Goal: Task Accomplishment & Management: Manage account settings

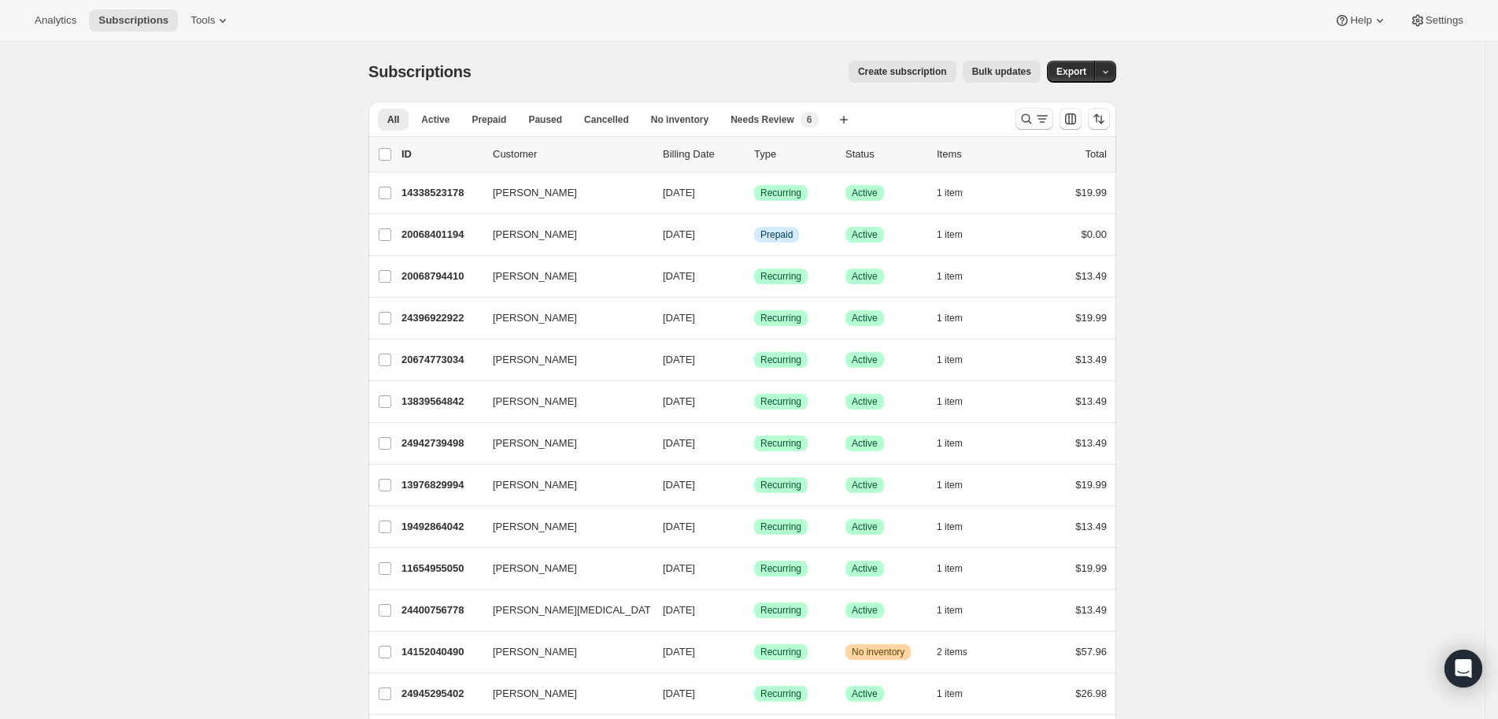
click at [1033, 118] on icon "Search and filter results" at bounding box center [1027, 119] width 16 height 16
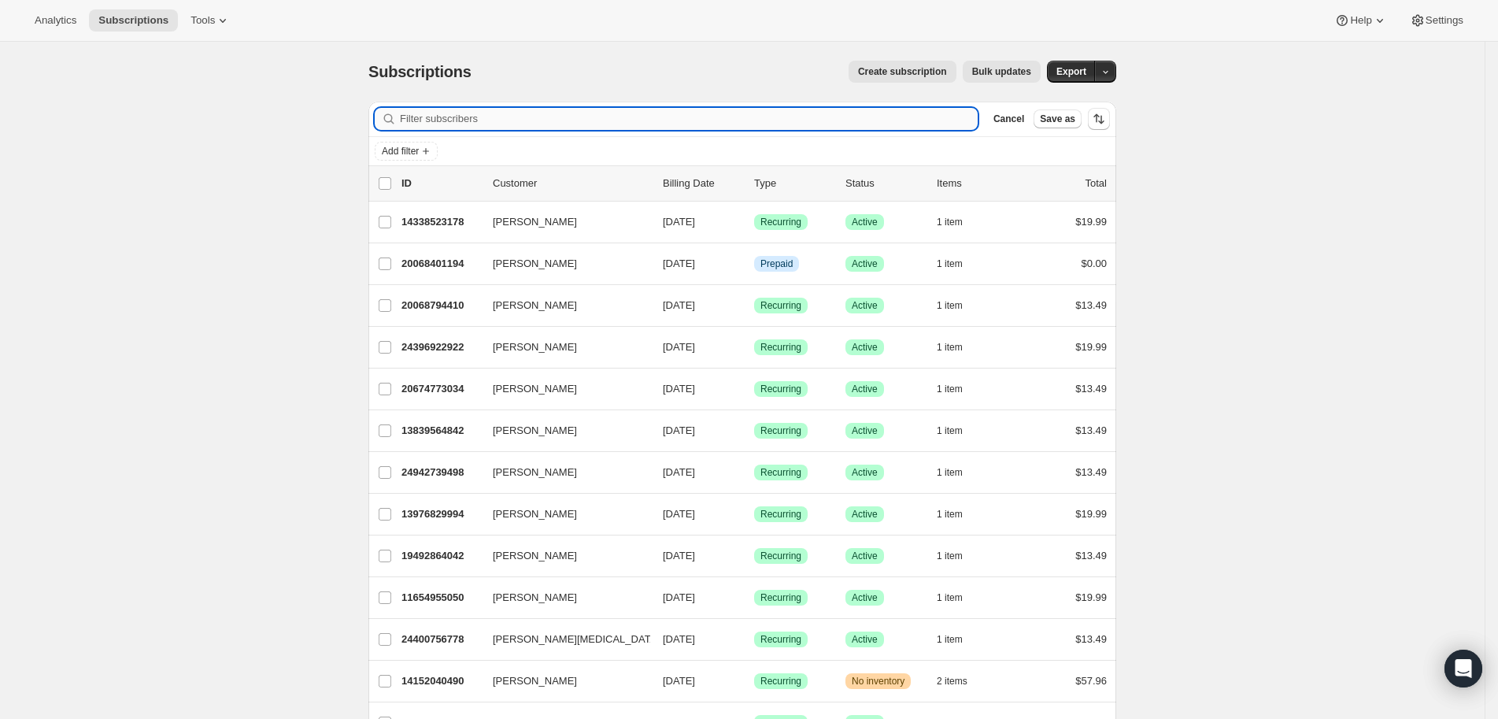
paste input "[EMAIL_ADDRESS][DOMAIN_NAME]"
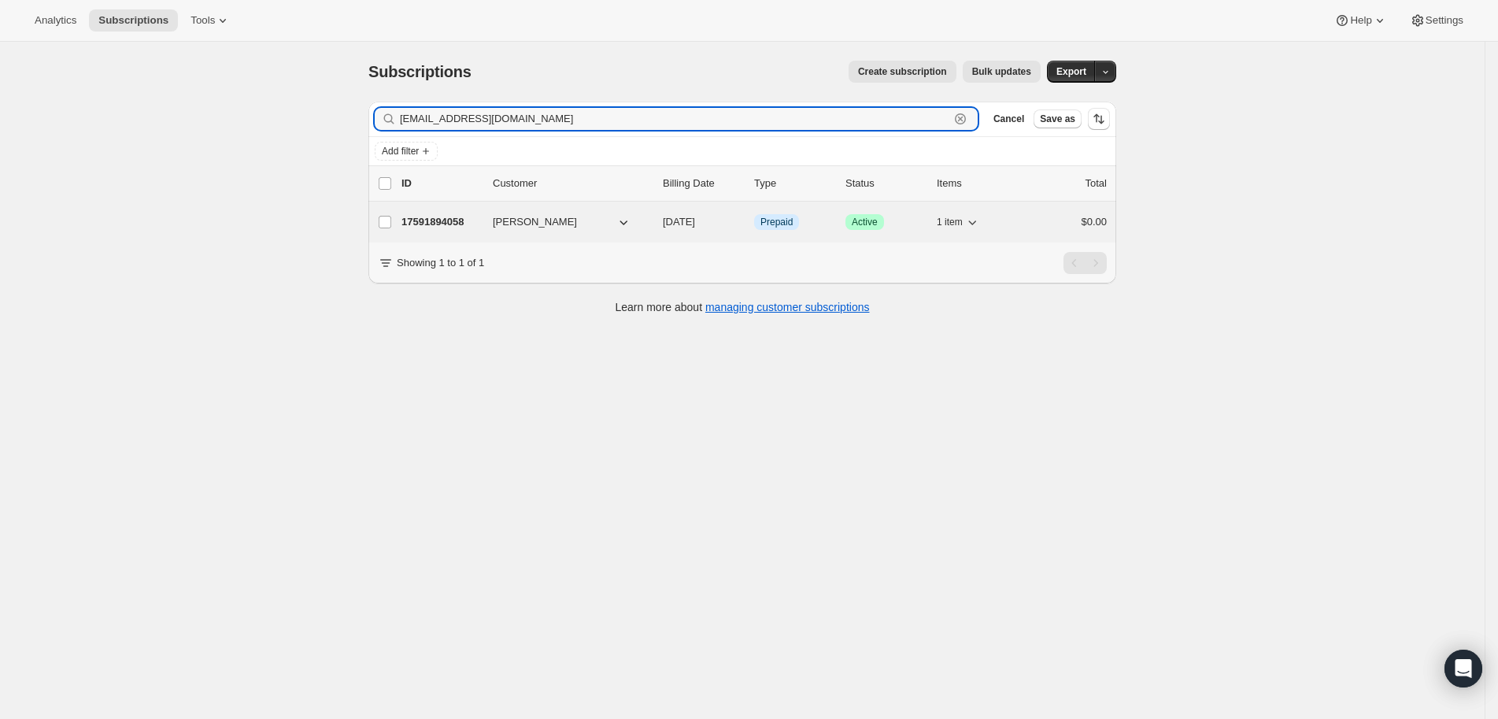
type input "[EMAIL_ADDRESS][DOMAIN_NAME]"
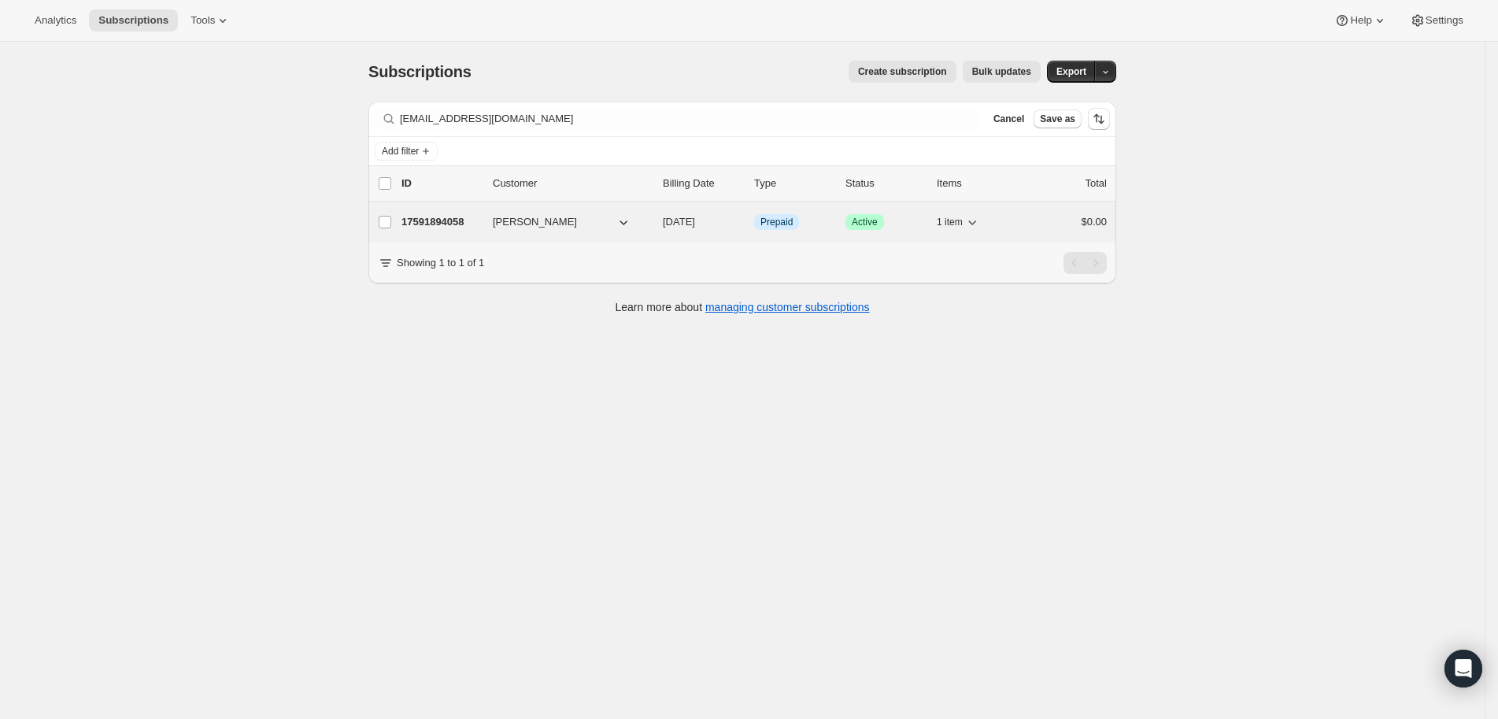
click at [464, 214] on p "17591894058" at bounding box center [440, 222] width 79 height 16
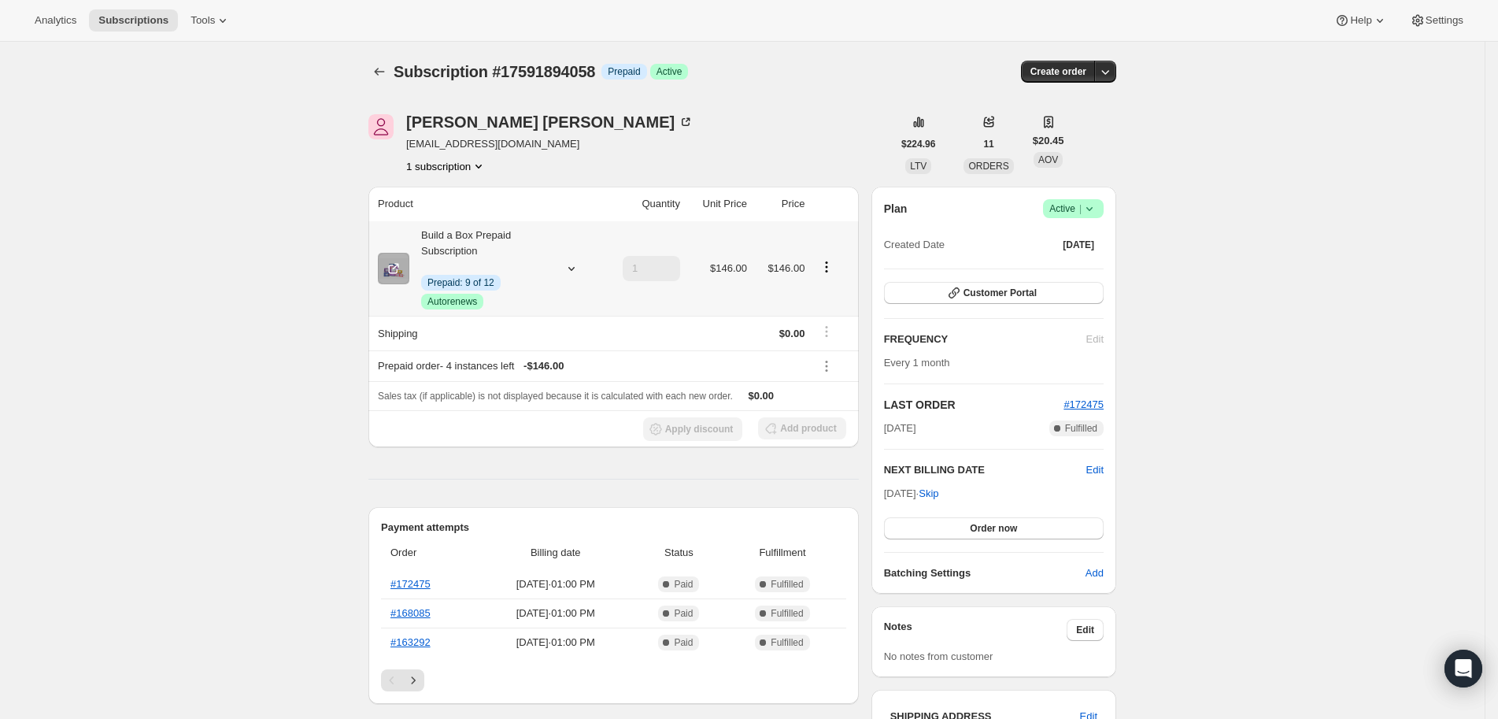
click at [833, 269] on icon "Product actions" at bounding box center [827, 267] width 16 height 16
click at [827, 283] on button "Edit box" at bounding box center [830, 295] width 94 height 25
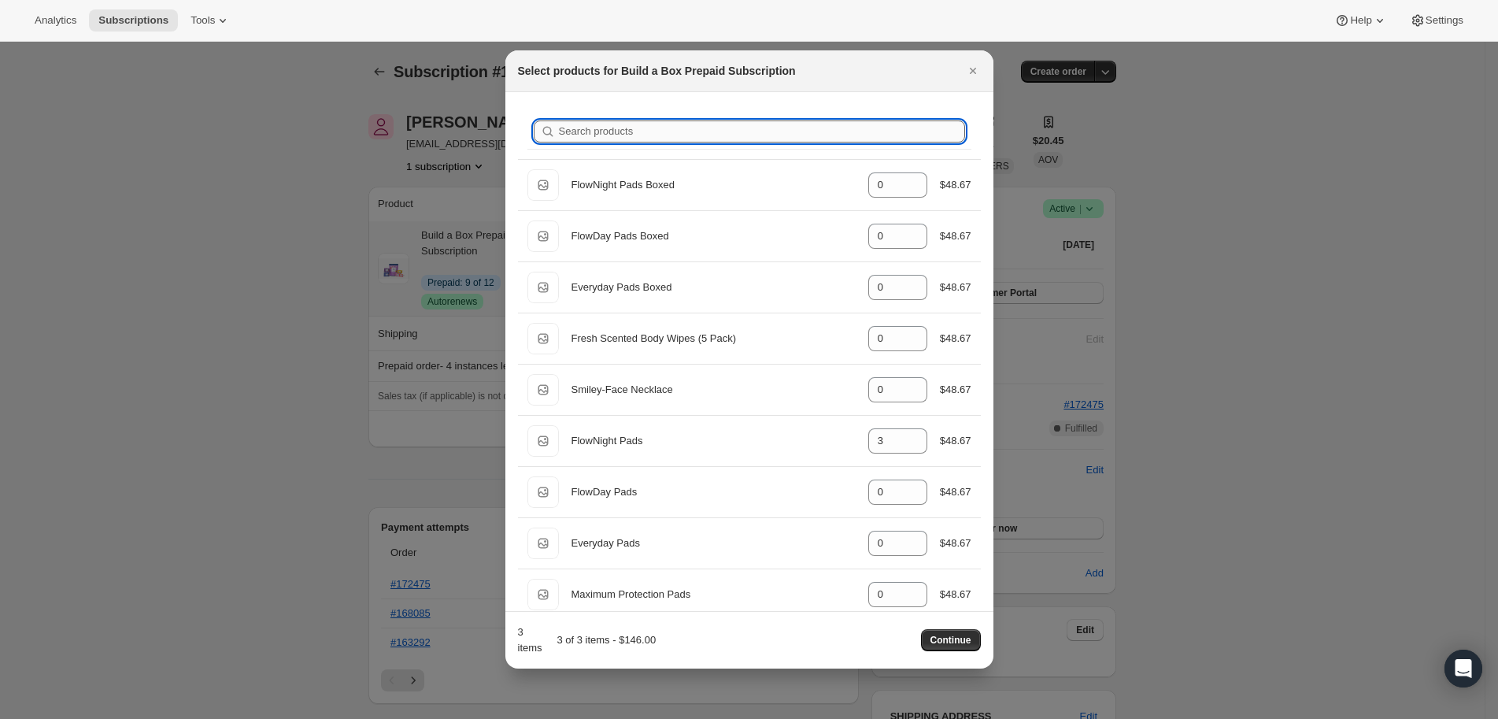
click at [741, 121] on input "Search products" at bounding box center [762, 131] width 406 height 22
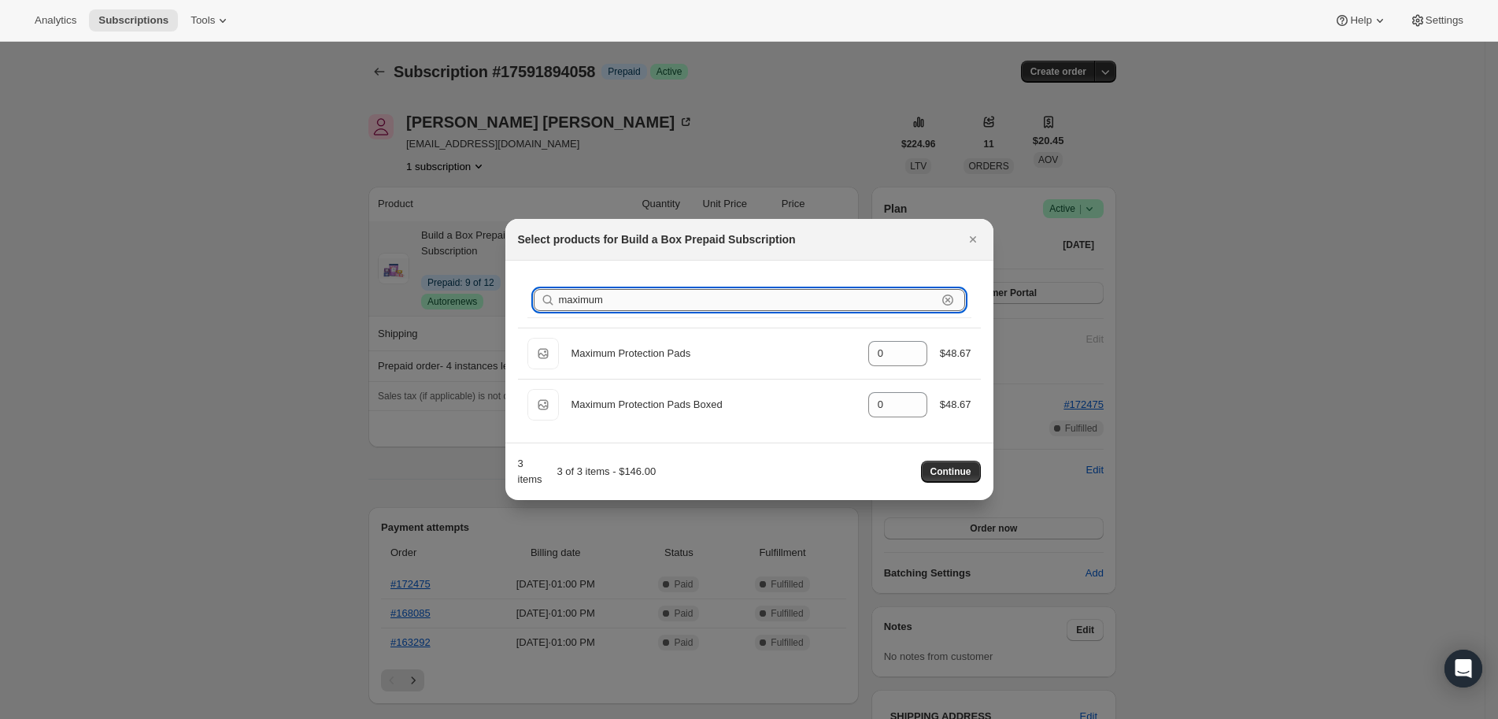
click at [632, 298] on input "maximum" at bounding box center [748, 300] width 378 height 22
type input "s"
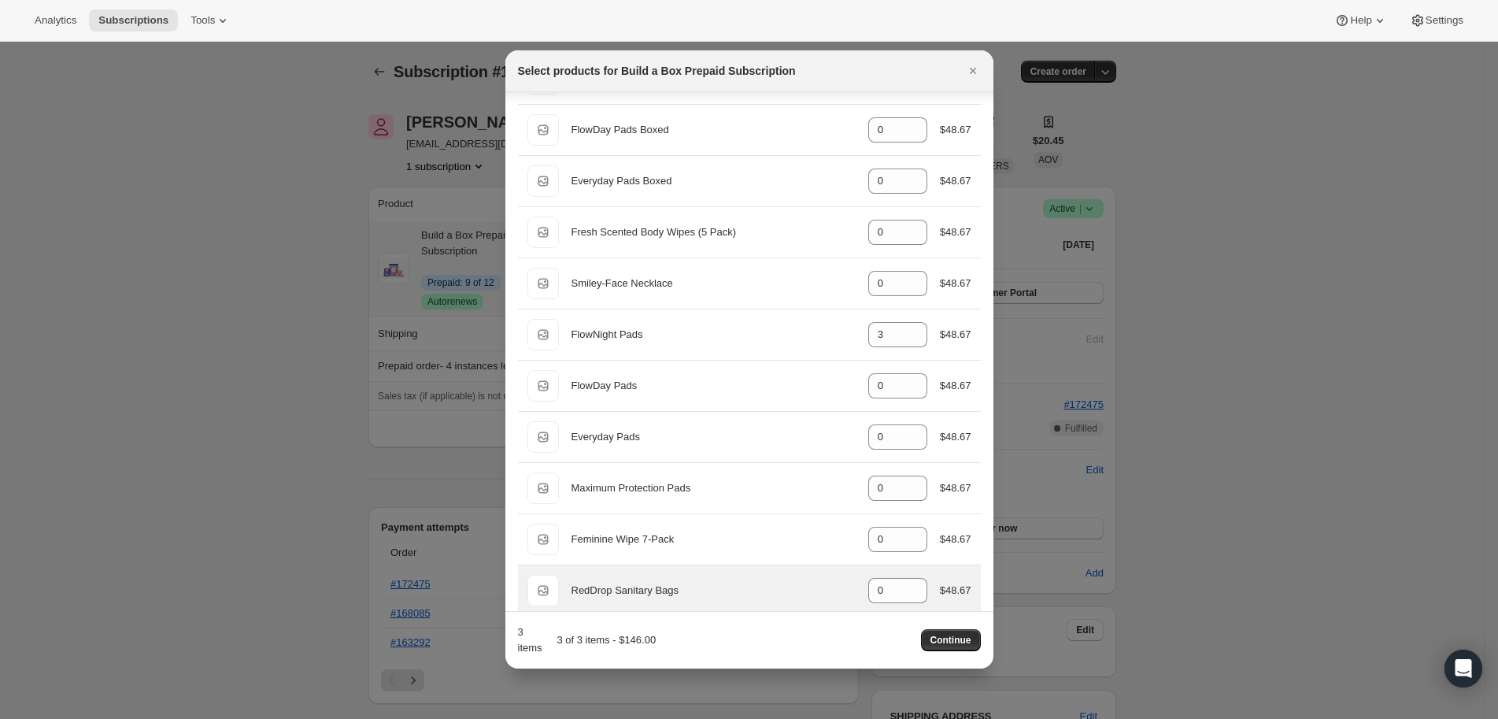
scroll to position [171, 0]
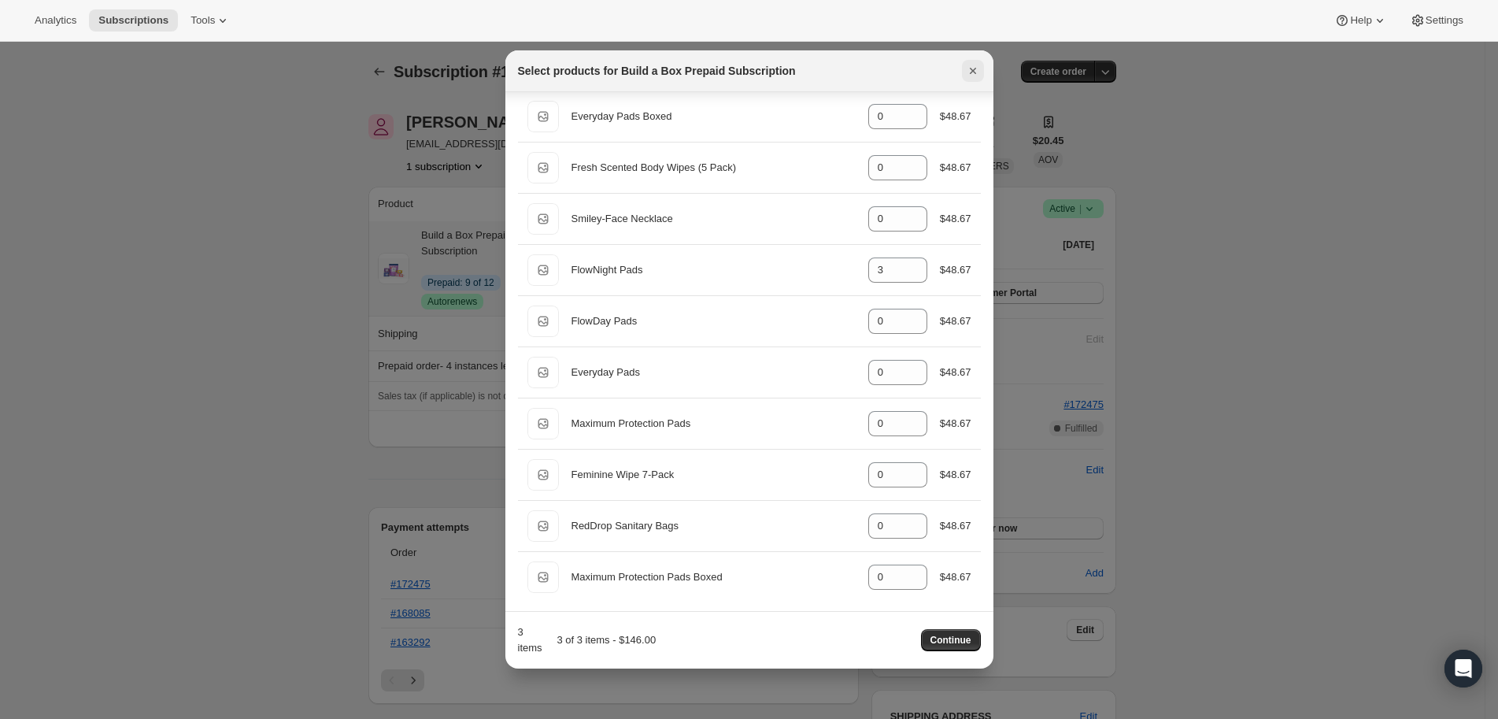
click at [974, 66] on icon "Close" at bounding box center [973, 71] width 16 height 16
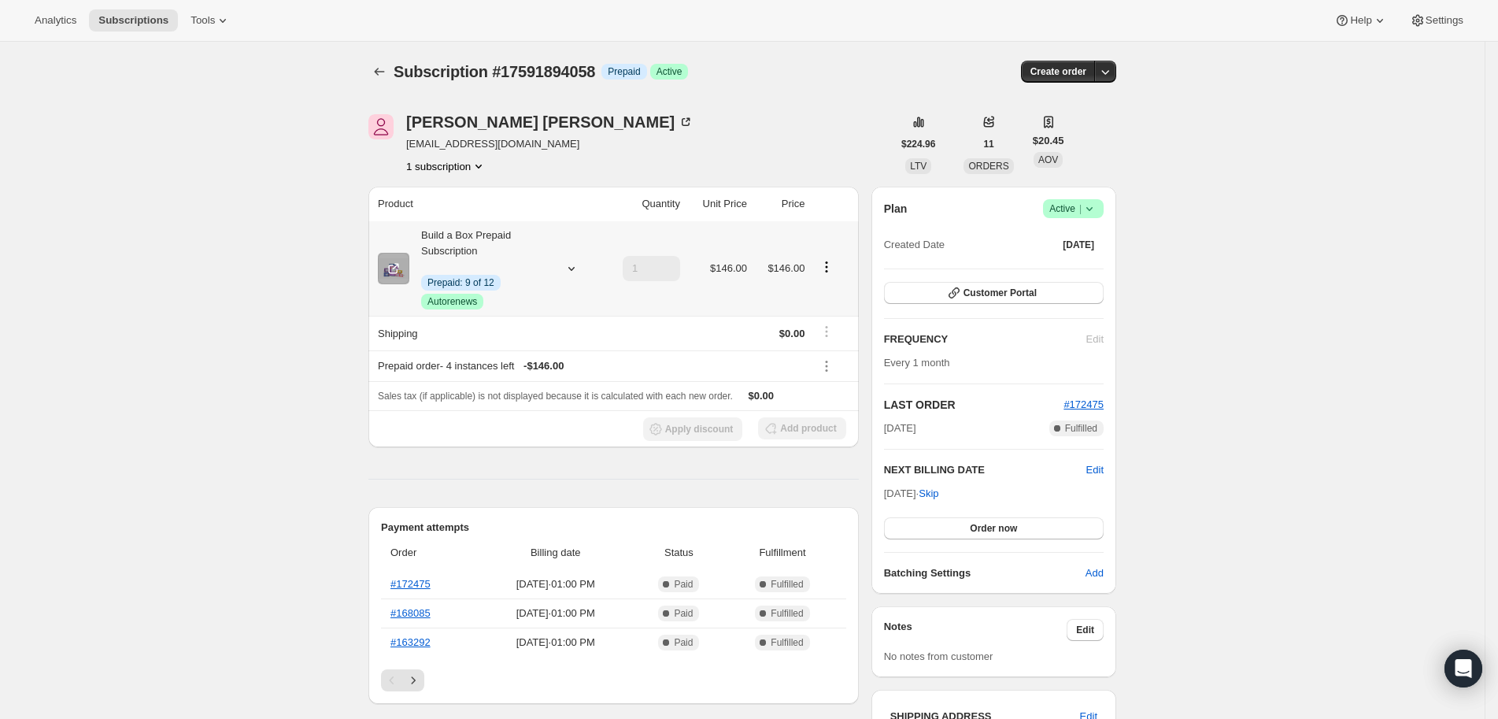
click at [828, 259] on icon "Product actions" at bounding box center [827, 267] width 16 height 16
click at [818, 287] on button "Edit box" at bounding box center [830, 295] width 94 height 25
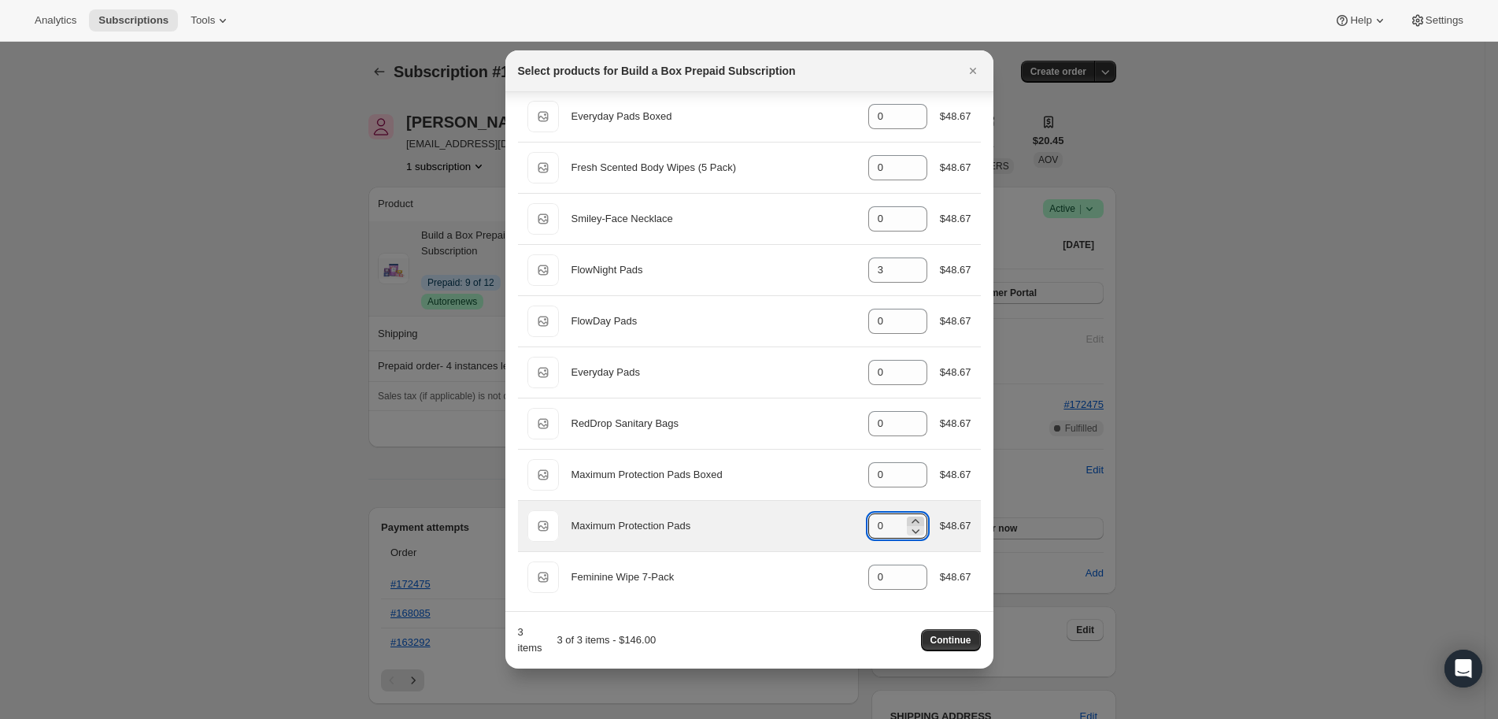
click at [908, 513] on icon ":rel:" at bounding box center [916, 521] width 16 height 16
type input "3"
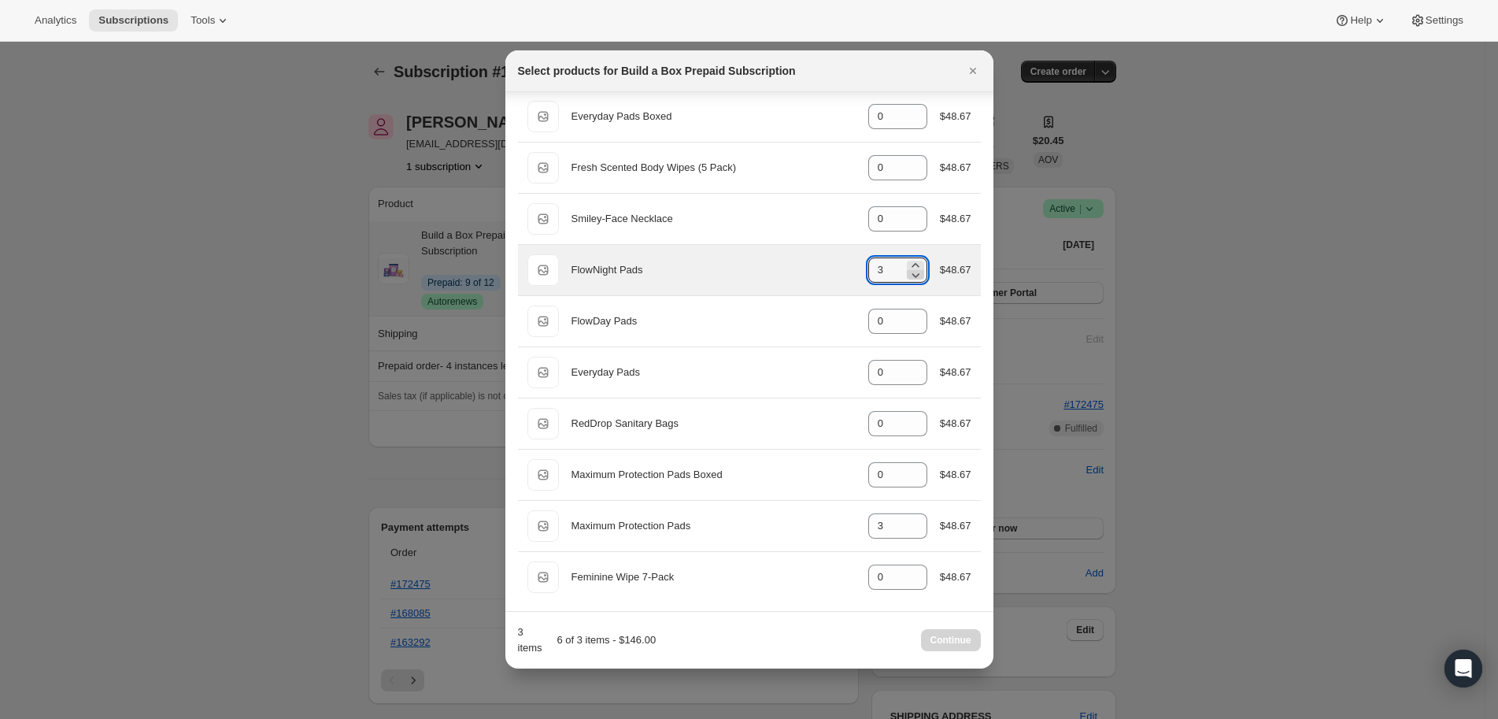
click at [908, 271] on icon ":rel:" at bounding box center [916, 275] width 16 height 16
click at [908, 272] on icon ":rel:" at bounding box center [916, 275] width 16 height 16
type input "0"
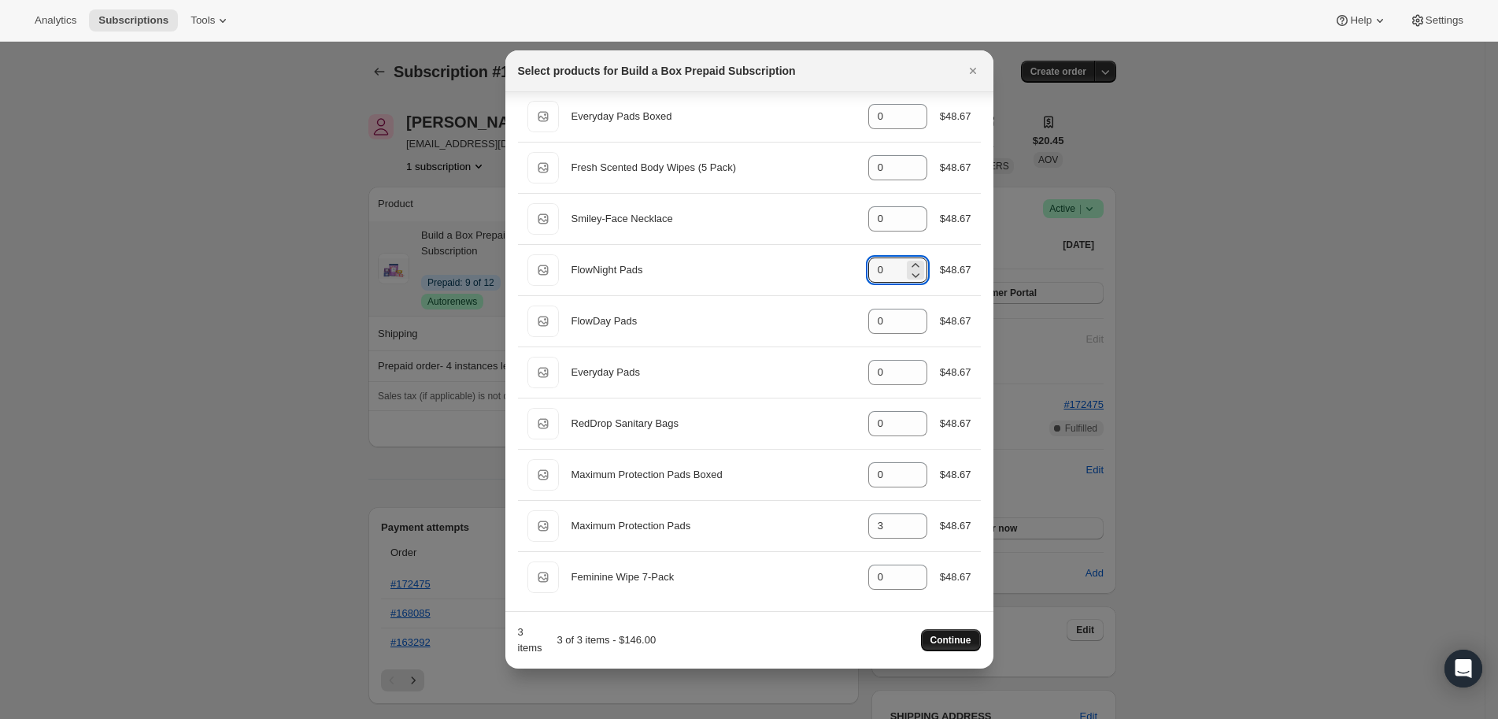
click at [963, 642] on span "Continue" at bounding box center [950, 640] width 41 height 13
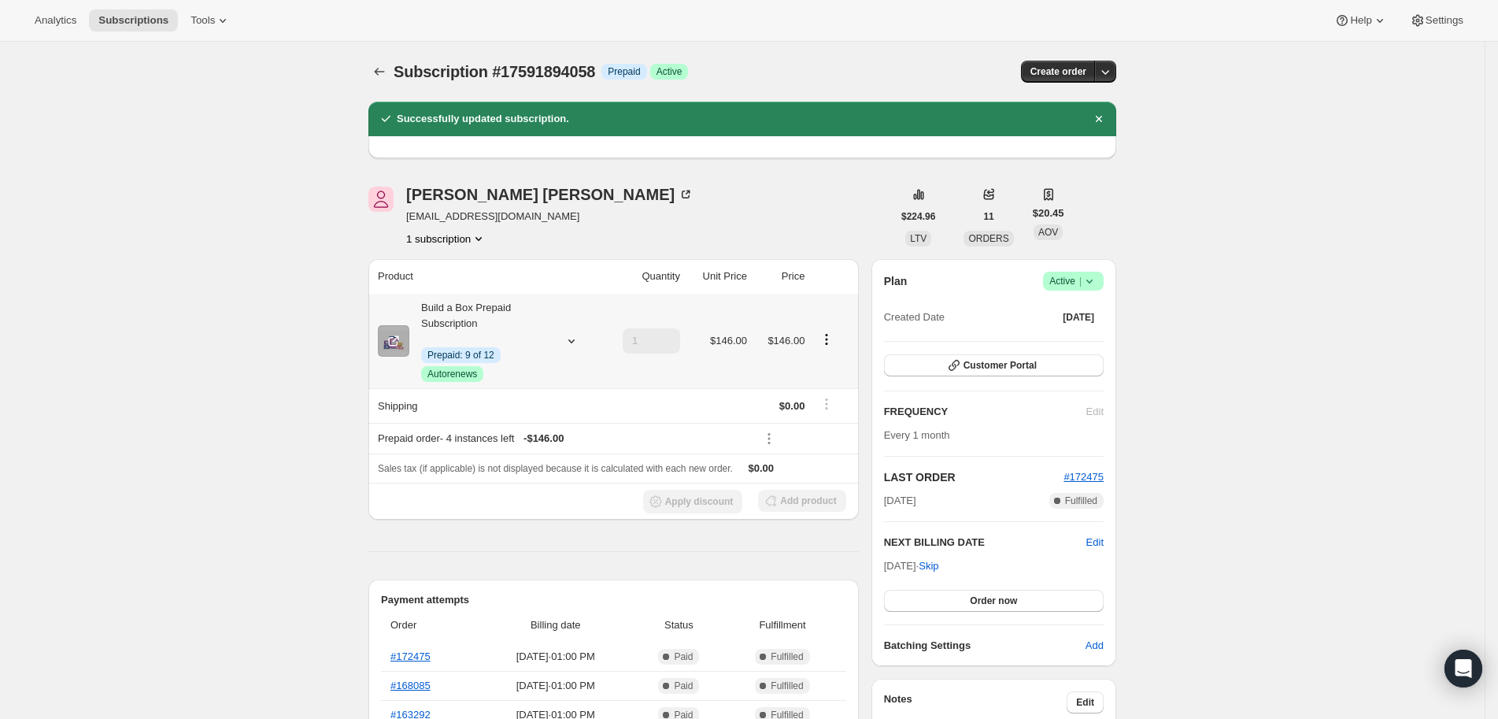
click at [834, 337] on icon "Product actions" at bounding box center [827, 339] width 16 height 16
click at [834, 359] on button "Edit box" at bounding box center [830, 368] width 94 height 25
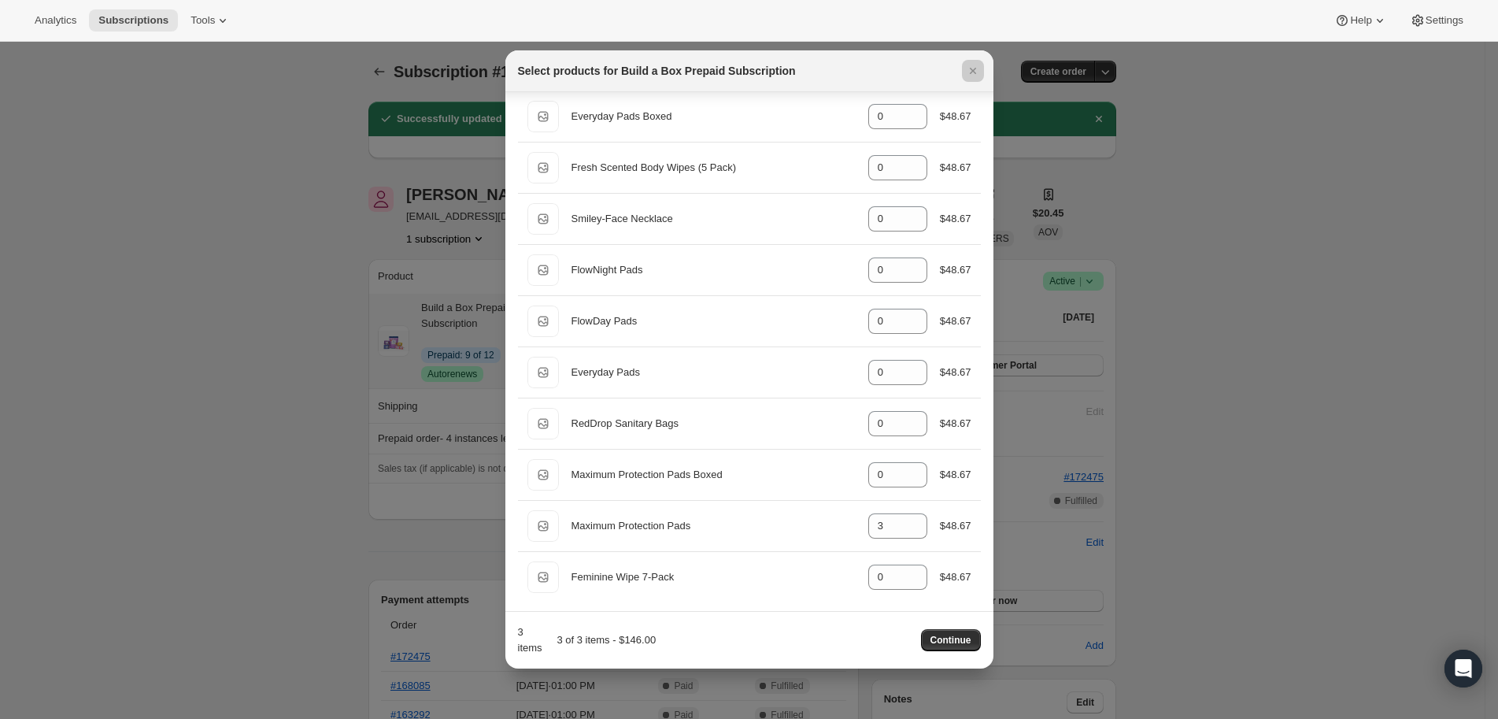
click at [282, 335] on div at bounding box center [749, 359] width 1498 height 719
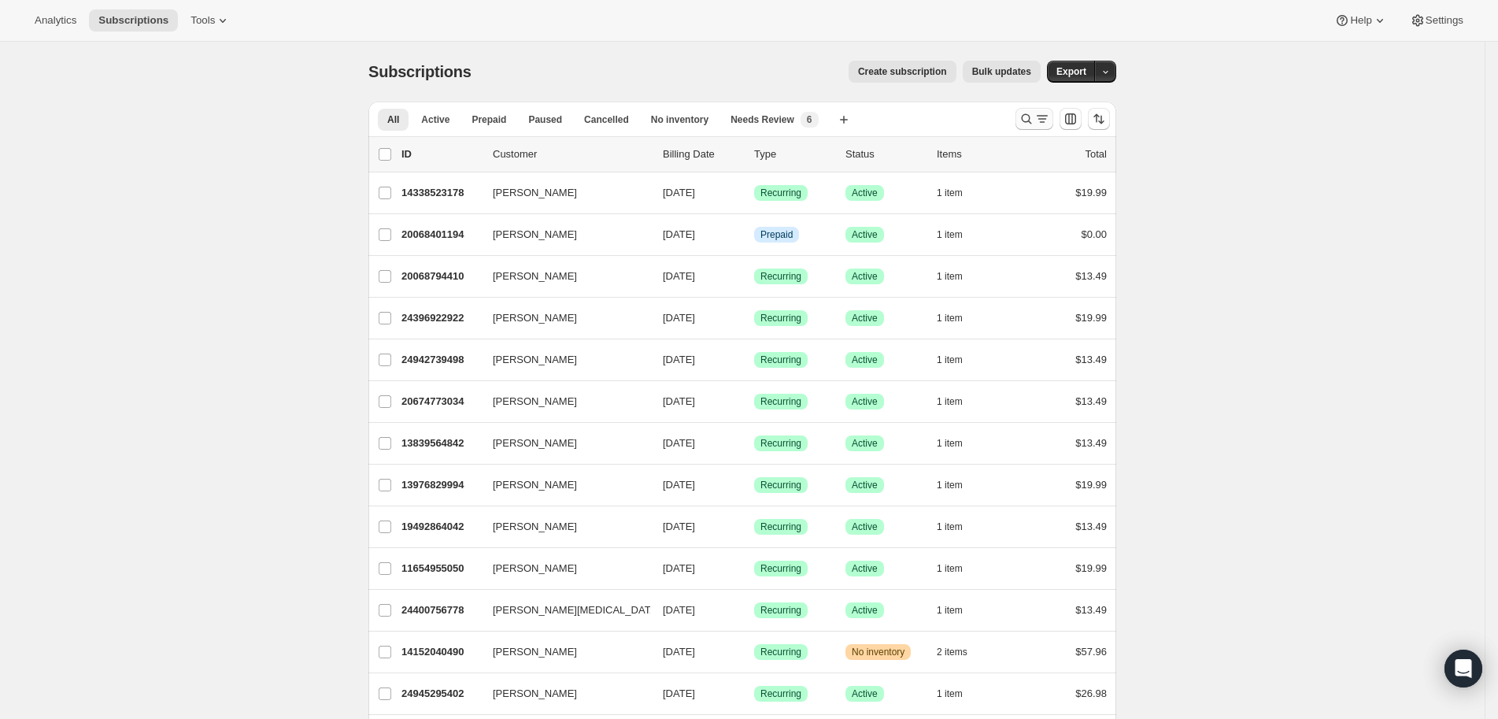
click at [1028, 108] on button "Search and filter results" at bounding box center [1034, 119] width 38 height 22
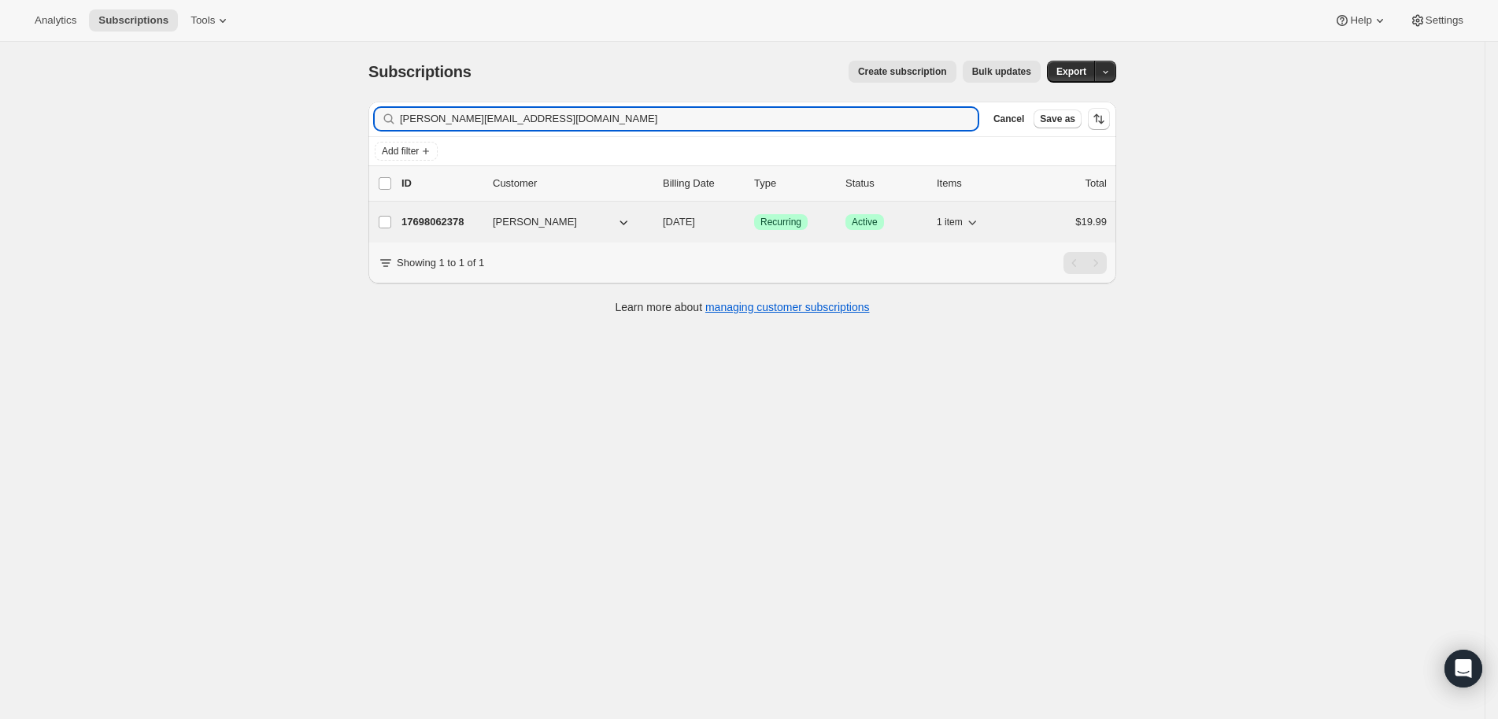
type input "christine.davis29@yahoo.com"
click at [455, 218] on p "17698062378" at bounding box center [440, 222] width 79 height 16
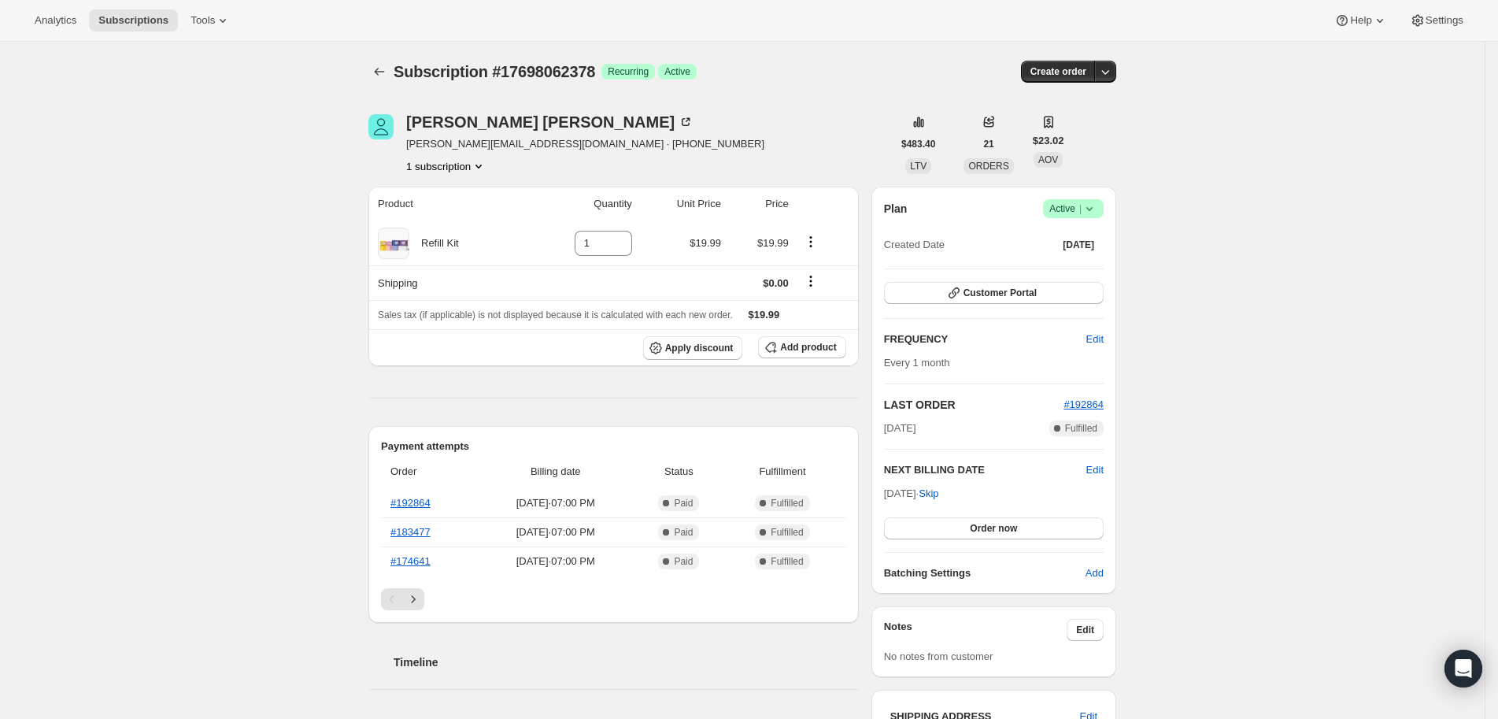
click at [787, 107] on div "Christine Carlson christine.davis29@yahoo.com · +16362091920 1 subscription $48…" at bounding box center [736, 648] width 760 height 1119
click at [814, 65] on div "Subscription #17698062378 Success Recurring Success Active" at bounding box center [622, 72] width 456 height 22
